Goal: Information Seeking & Learning: Learn about a topic

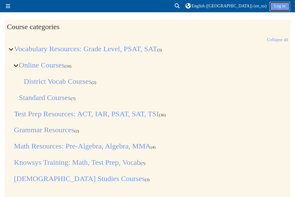
click at [276, 8] on link "Log in" at bounding box center [280, 6] width 21 height 9
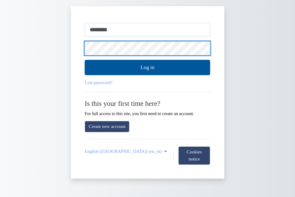
click at [85, 60] on button "Log in" at bounding box center [148, 67] width 126 height 15
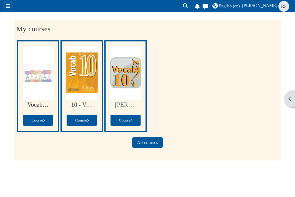
click at [9, 6] on span at bounding box center [8, 6] width 4 height 5
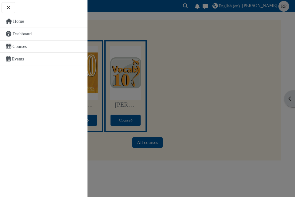
click at [101, 28] on div at bounding box center [147, 98] width 295 height 197
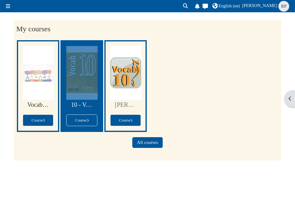
click at [79, 64] on div at bounding box center [81, 73] width 31 height 54
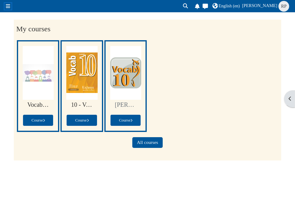
click at [9, 6] on span at bounding box center [8, 6] width 4 height 5
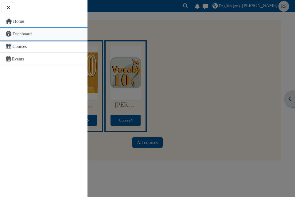
click at [20, 33] on span "Dashboard" at bounding box center [22, 33] width 19 height 5
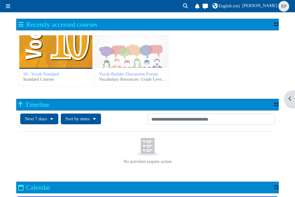
click at [57, 57] on div "10 - Vocab Standard" at bounding box center [55, 51] width 73 height 33
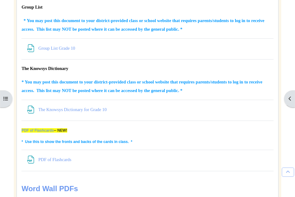
scroll to position [761, 0]
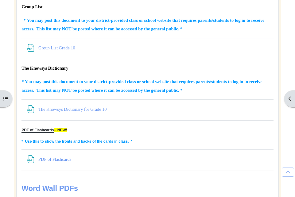
click at [40, 130] on link "PDF of Flashcards" at bounding box center [38, 130] width 32 height 4
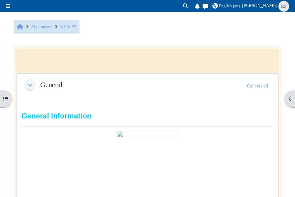
scroll to position [158, 0]
